Goal: Information Seeking & Learning: Find specific fact

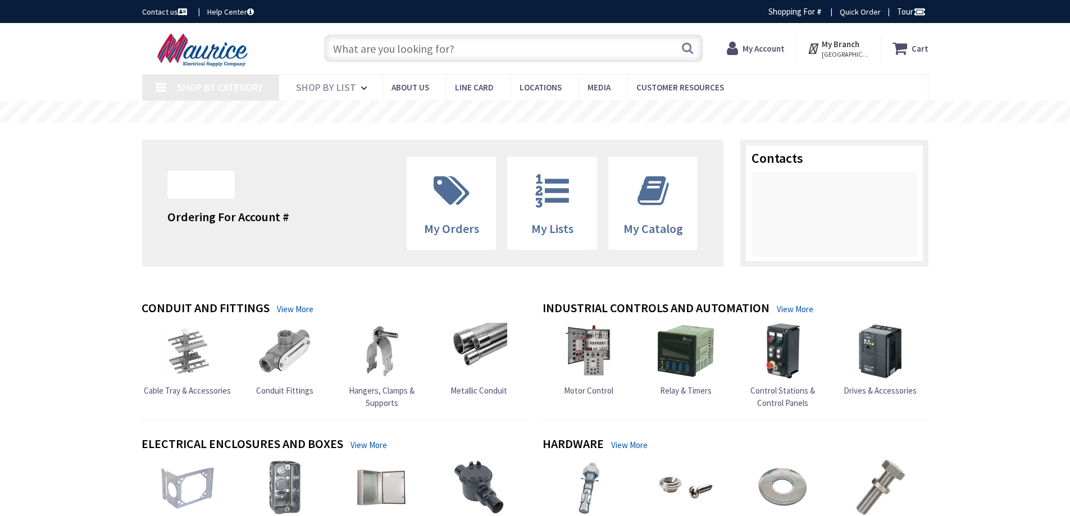
click at [373, 51] on input "text" at bounding box center [513, 48] width 379 height 28
type input "[GEOGRAPHIC_DATA], [GEOGRAPHIC_DATA]"
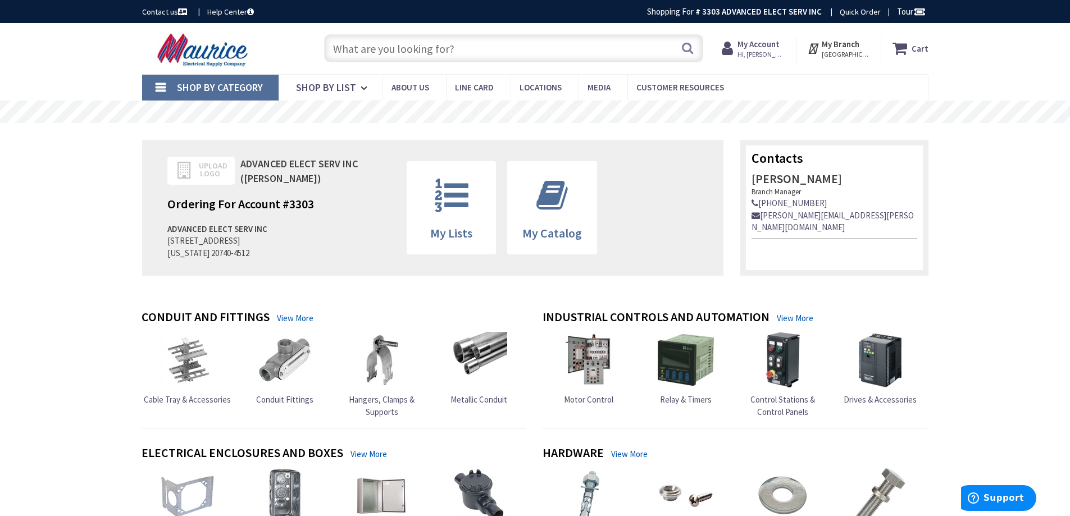
paste input "Track Light Fixture - Gimbal Ring - White"
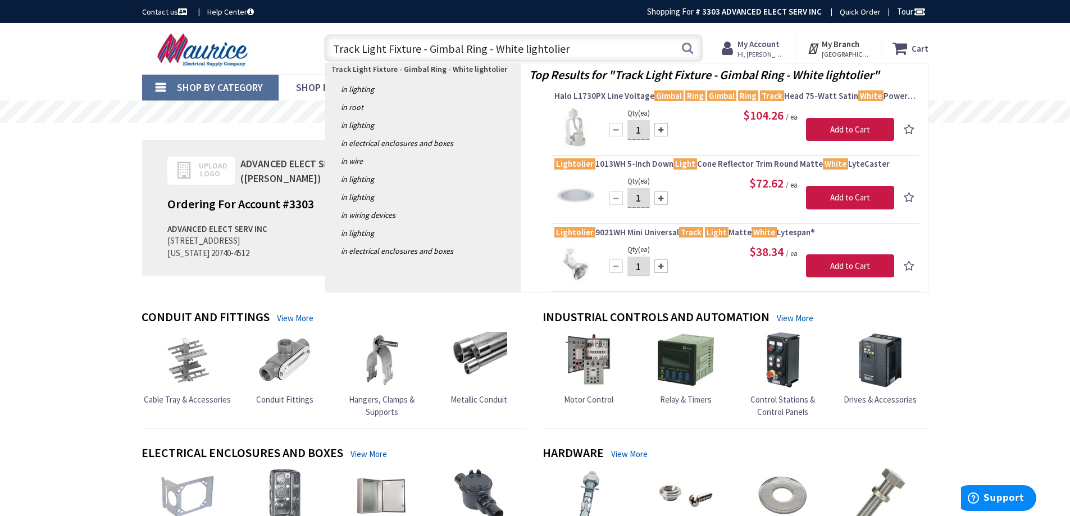
type input "Track Light Fixture - Gimbal Ring - White lightolier"
click at [587, 246] on img at bounding box center [576, 264] width 42 height 42
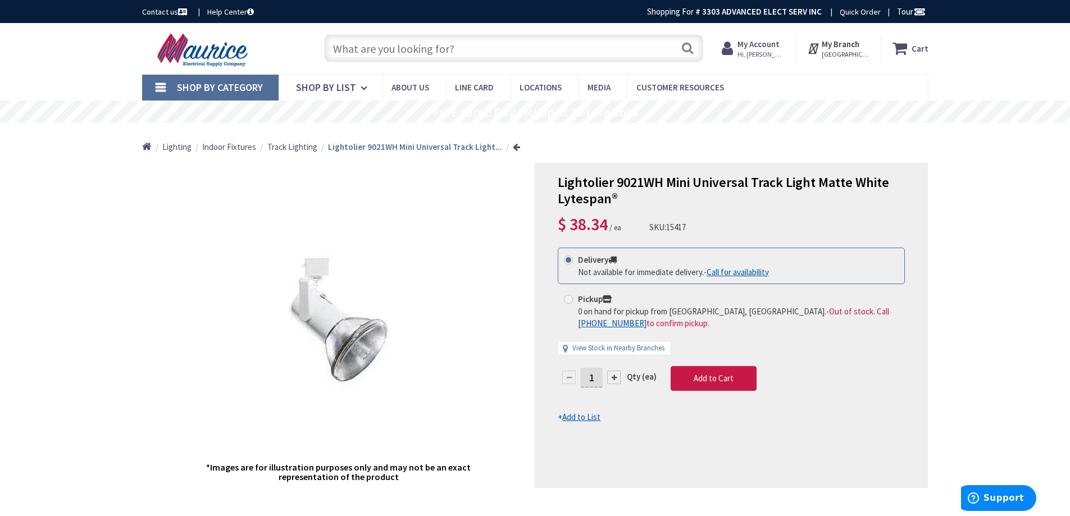
click at [498, 45] on input "text" at bounding box center [513, 48] width 379 height 28
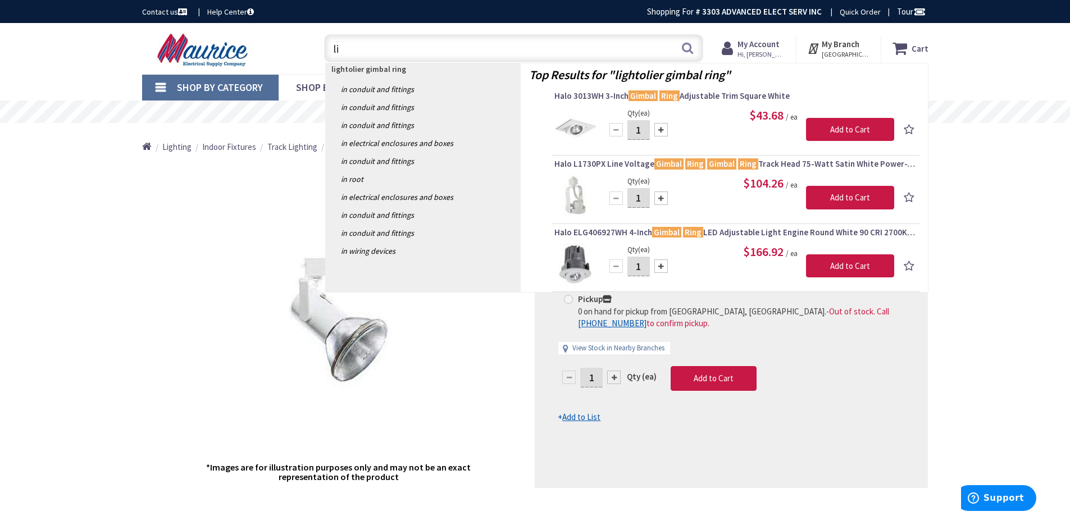
type input "l"
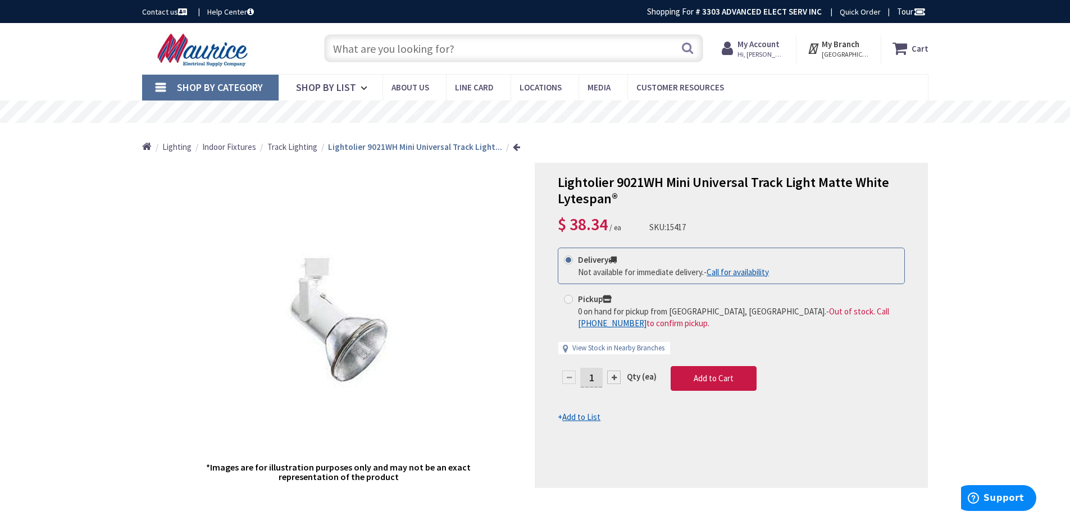
paste input "9038NWH"
type input "9038NWH"
